Goal: Navigation & Orientation: Find specific page/section

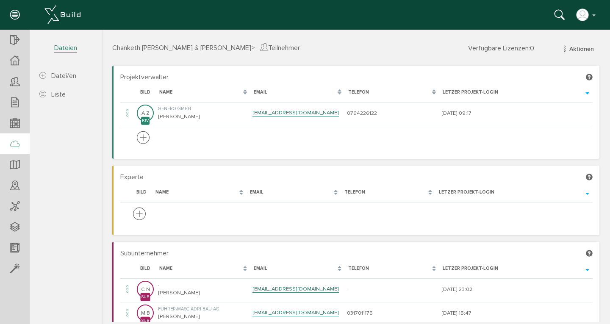
click at [17, 144] on icon at bounding box center [14, 144] width 9 height 12
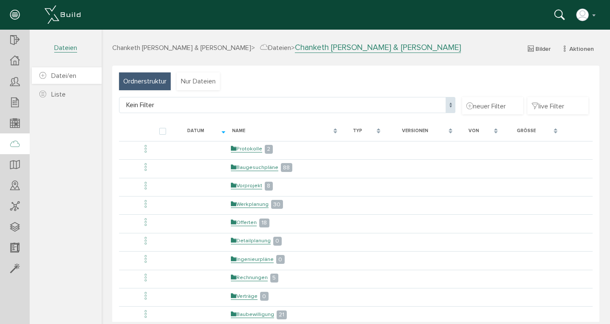
click at [56, 78] on span "Datei/en" at bounding box center [63, 76] width 25 height 8
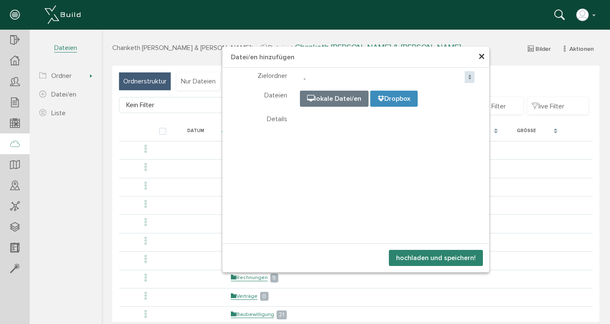
click at [478, 58] on span "×" at bounding box center [481, 57] width 7 height 17
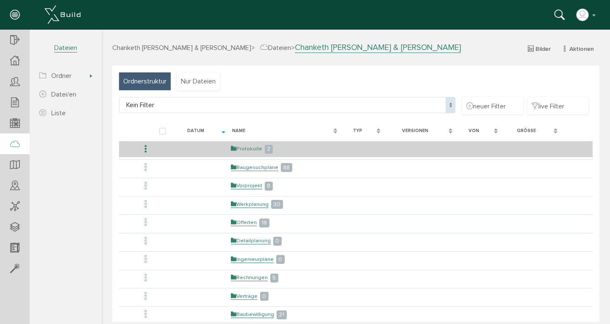
click at [237, 148] on link "Protokolle" at bounding box center [246, 148] width 31 height 7
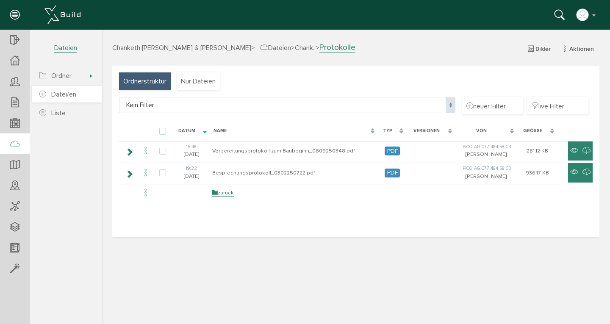
click at [57, 93] on span "Datei/en" at bounding box center [63, 94] width 25 height 8
select select
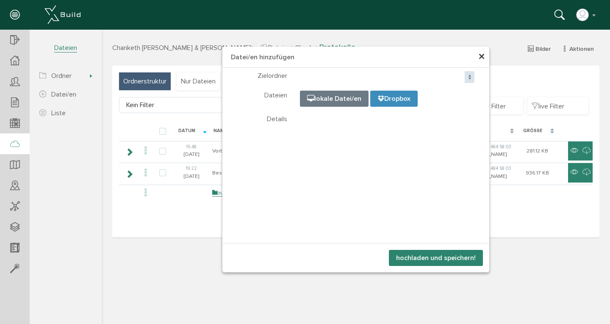
select select
click at [482, 55] on span "×" at bounding box center [481, 57] width 7 height 17
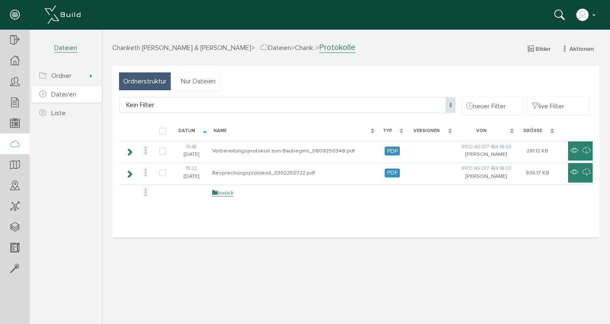
click at [64, 95] on span "Datei/en" at bounding box center [63, 94] width 25 height 8
select select
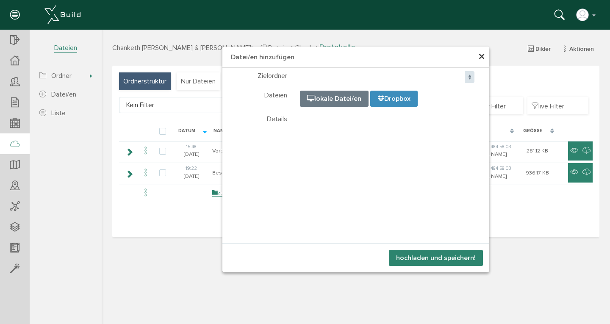
select select
click at [481, 58] on span "×" at bounding box center [481, 57] width 7 height 17
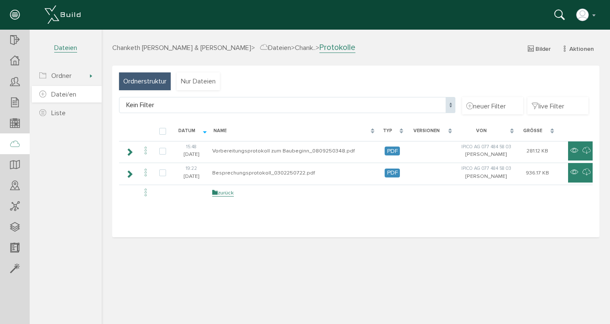
click at [65, 95] on span "Datei/en" at bounding box center [63, 94] width 25 height 8
select select
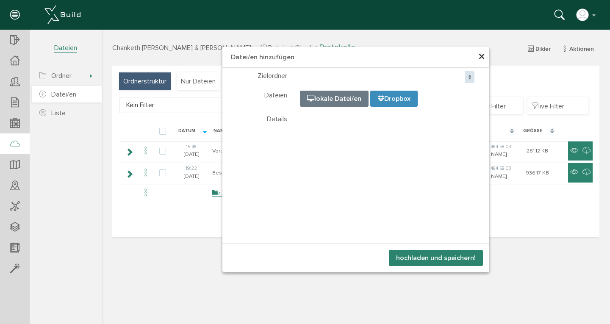
select select
click at [483, 56] on span "×" at bounding box center [481, 57] width 7 height 17
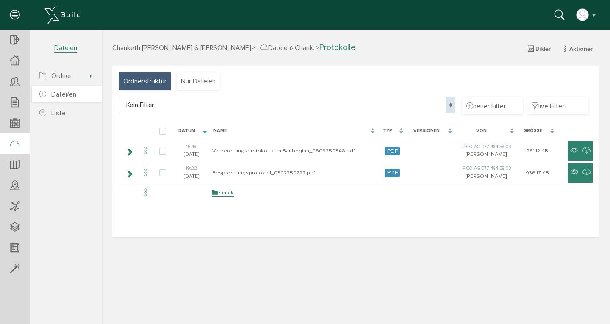
click at [60, 96] on span "Datei/en" at bounding box center [63, 94] width 25 height 8
select select
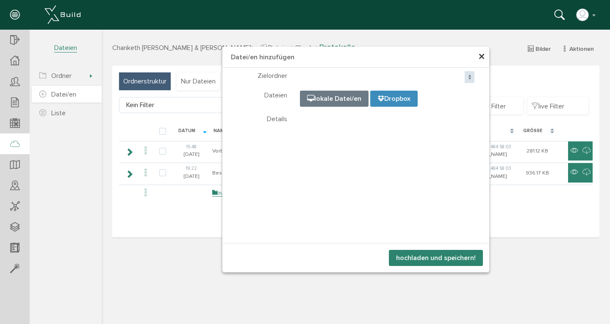
select select
click at [483, 55] on span "×" at bounding box center [481, 57] width 7 height 17
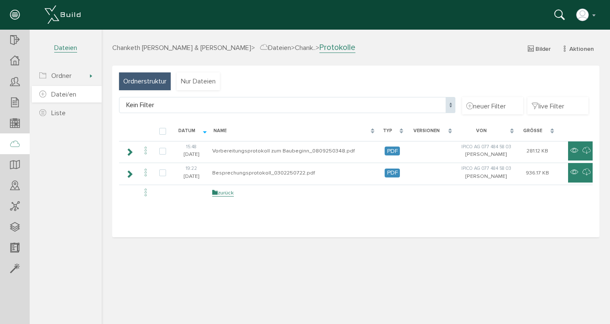
click at [58, 95] on span "Datei/en" at bounding box center [63, 94] width 25 height 8
select select
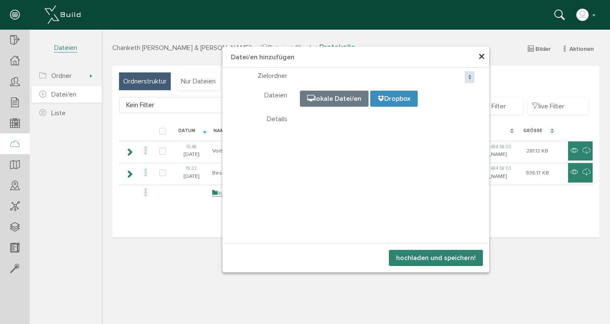
select select
click at [483, 57] on span "×" at bounding box center [481, 57] width 7 height 17
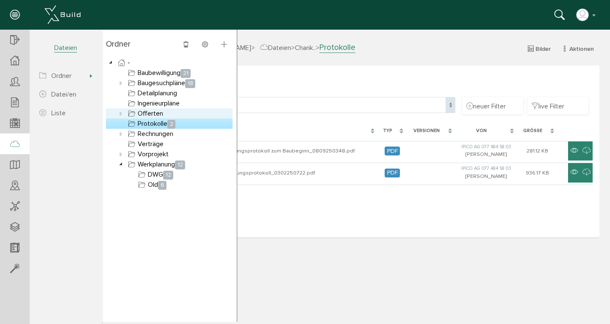
click at [153, 112] on link "Offerten" at bounding box center [145, 113] width 39 height 10
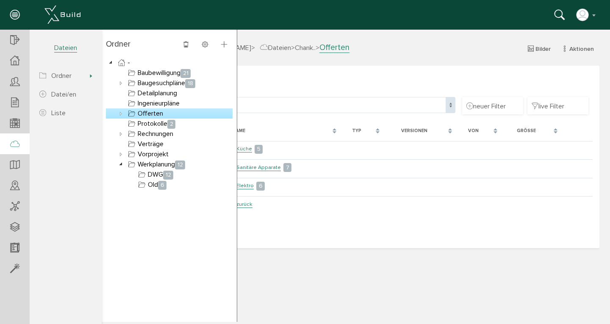
click at [120, 114] on icon at bounding box center [121, 113] width 10 height 10
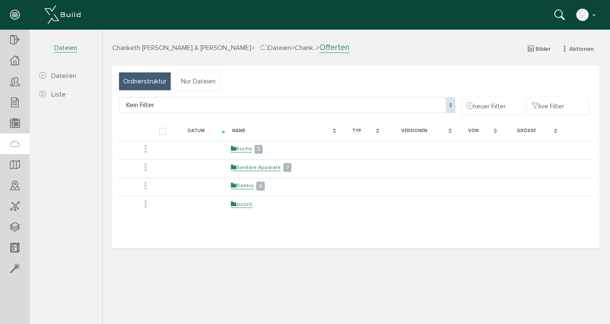
click at [13, 146] on icon at bounding box center [14, 144] width 9 height 12
click at [65, 78] on span "Datei/en" at bounding box center [63, 76] width 25 height 8
select select "D-67a09647deda57_43607625"
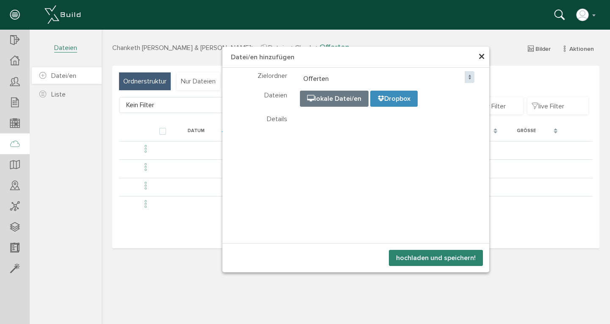
select select "D-67a09647deda57_43607625"
click at [43, 76] on icon at bounding box center [42, 76] width 7 height 8
select select "D-67a09647deda57_43607625"
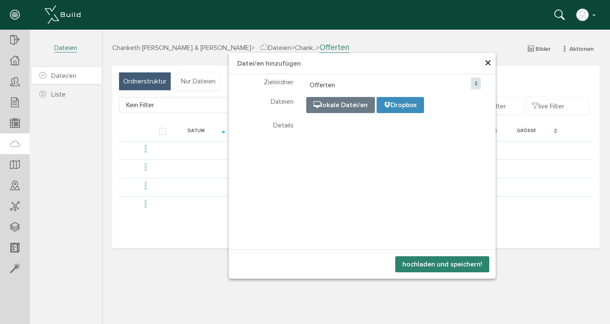
click at [43, 76] on icon at bounding box center [42, 76] width 7 height 8
select select "D-67a09647deda57_43607625"
click at [488, 66] on span "×" at bounding box center [487, 63] width 7 height 17
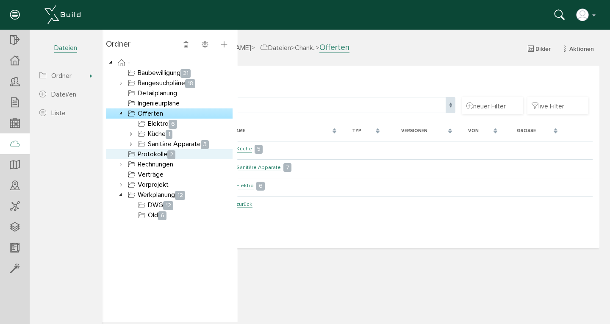
click at [156, 153] on link "Protokolle 2" at bounding box center [151, 154] width 51 height 10
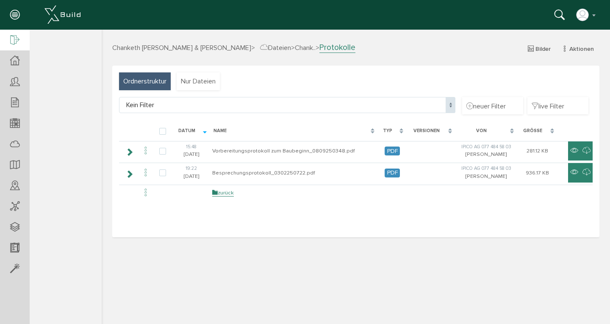
click at [15, 40] on icon at bounding box center [14, 41] width 9 height 12
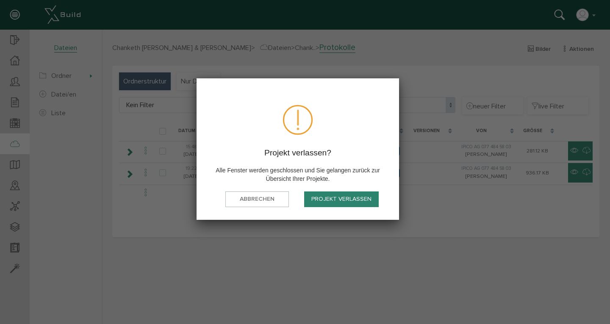
click at [346, 195] on button "Projekt verlassen" at bounding box center [341, 199] width 75 height 16
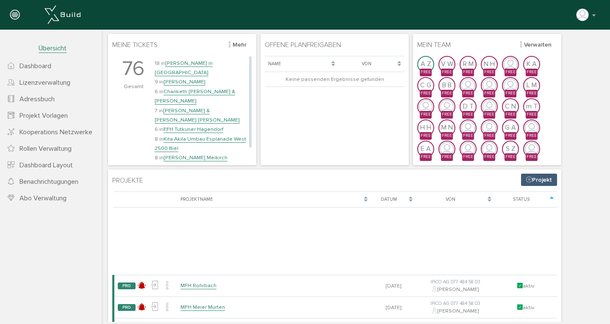
click at [191, 78] on link "[PERSON_NAME]" at bounding box center [184, 81] width 42 height 7
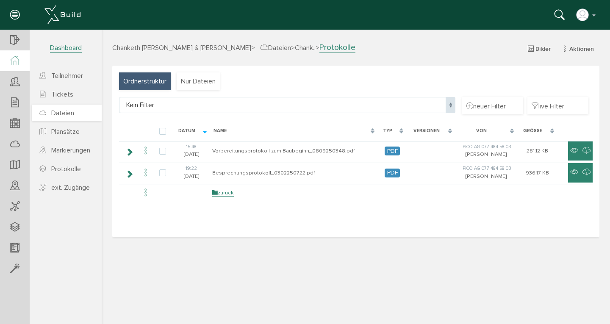
click at [65, 113] on span "Dateien" at bounding box center [62, 113] width 23 height 8
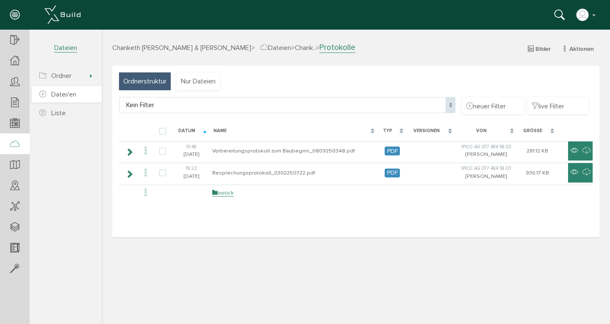
click at [57, 97] on span "Datei/en" at bounding box center [63, 94] width 25 height 8
